Goal: Task Accomplishment & Management: Use online tool/utility

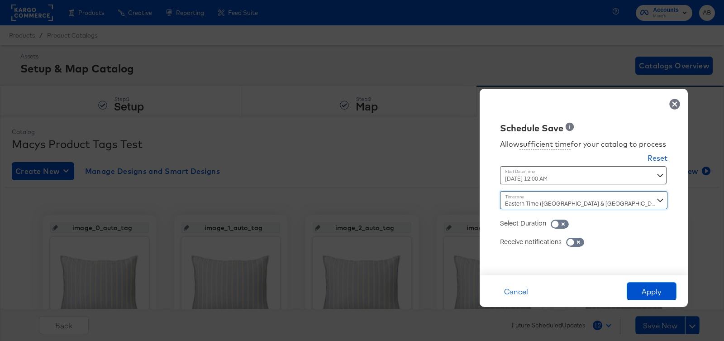
scroll to position [90, 0]
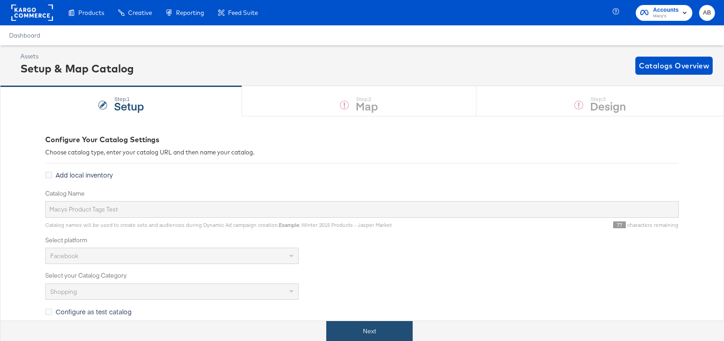
click at [360, 324] on button "Next" at bounding box center [369, 331] width 86 height 20
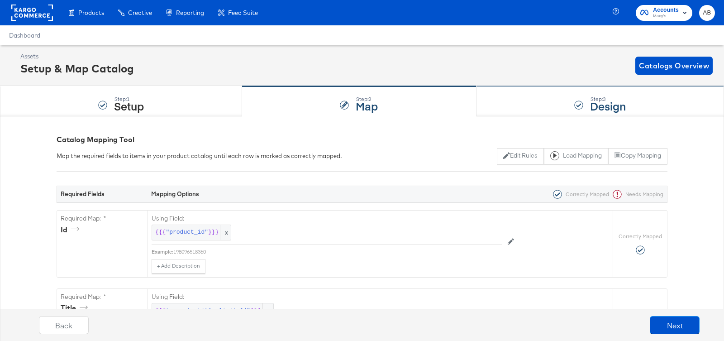
click at [529, 104] on div "Step: 3 Design" at bounding box center [599, 101] width 247 height 30
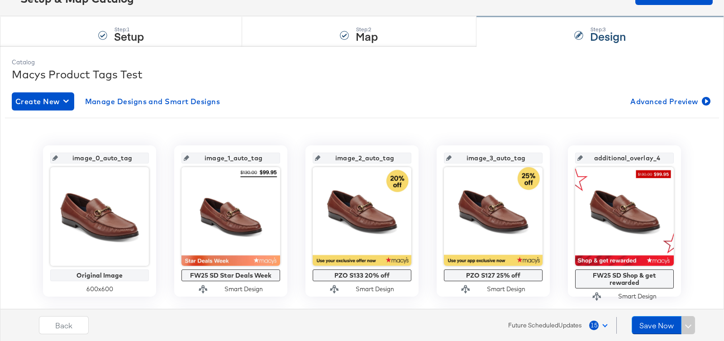
scroll to position [64, 0]
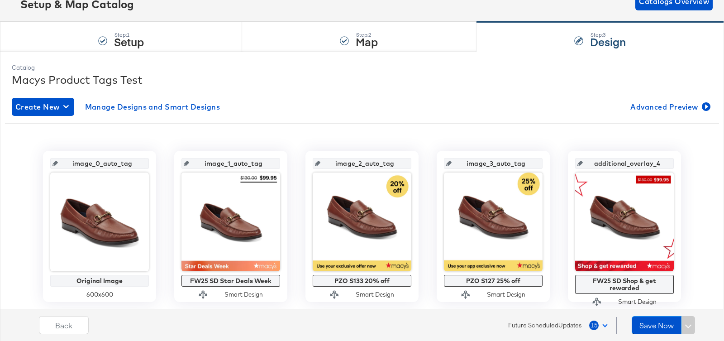
click at [561, 334] on div "Back Future Scheduled Updates 15 Save Now" at bounding box center [369, 328] width 733 height 34
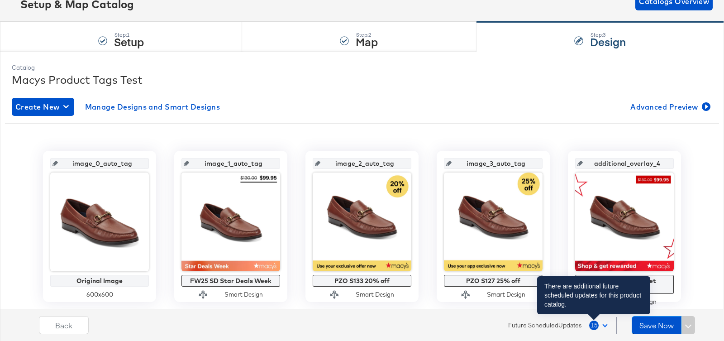
click at [598, 323] on span "15" at bounding box center [593, 324] width 9 height 9
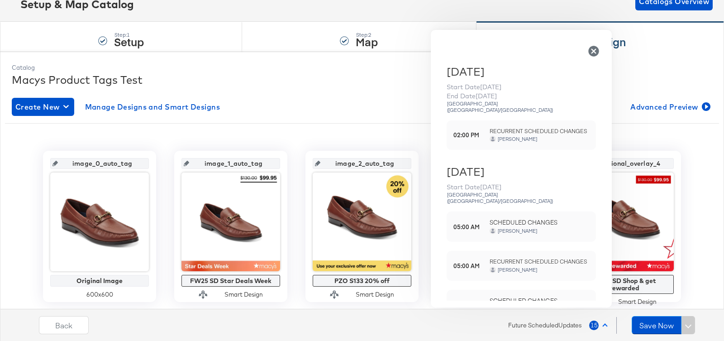
scroll to position [3, 0]
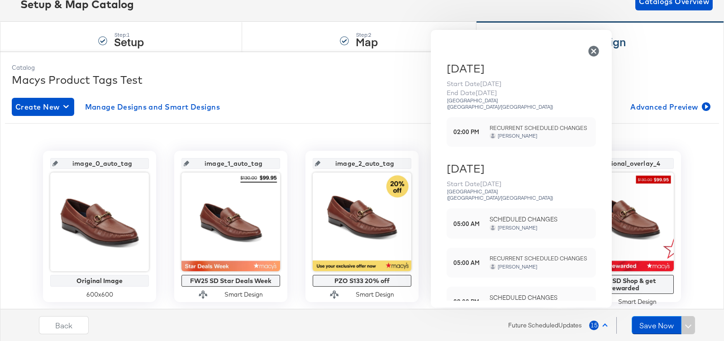
click at [594, 52] on icon "button" at bounding box center [593, 51] width 10 height 10
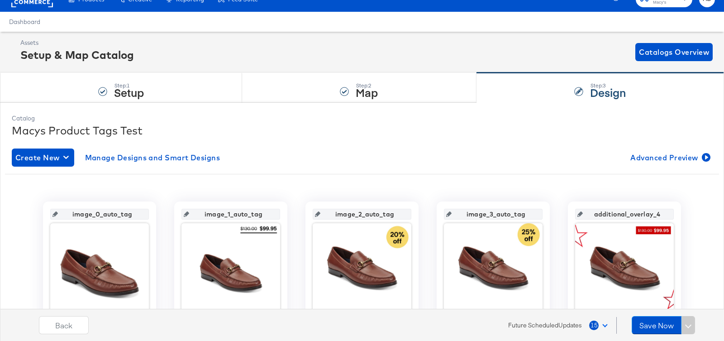
scroll to position [0, 0]
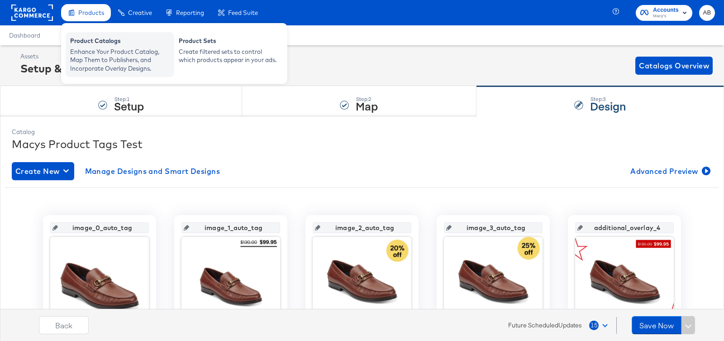
click at [96, 58] on div "Enhance Your Product Catalog, Map Them to Publishers, and Incorporate Overlay D…" at bounding box center [119, 59] width 99 height 25
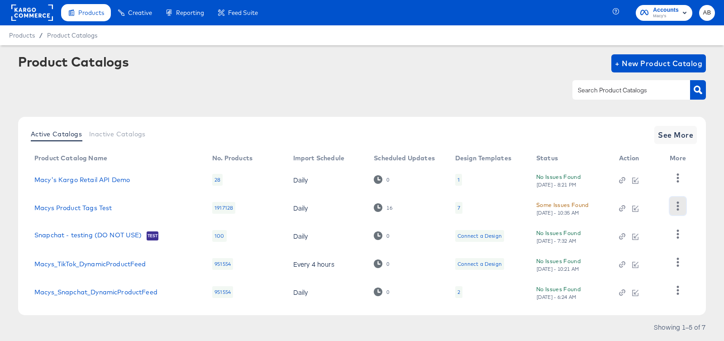
click at [675, 210] on button "button" at bounding box center [677, 206] width 16 height 18
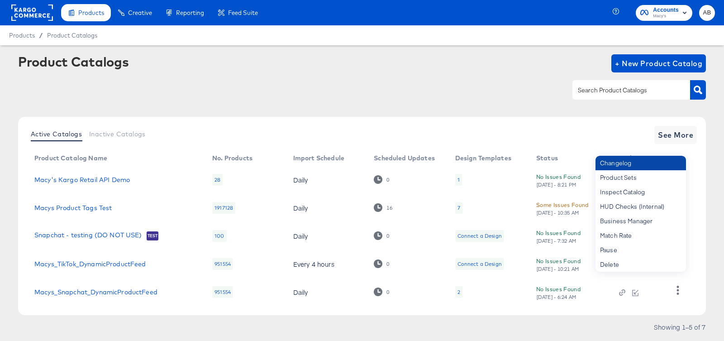
click at [642, 161] on div "Changelog" at bounding box center [640, 163] width 90 height 14
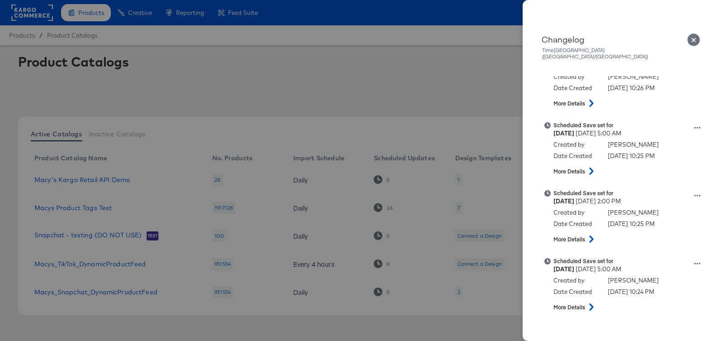
scroll to position [501, 0]
